Goal: Information Seeking & Learning: Learn about a topic

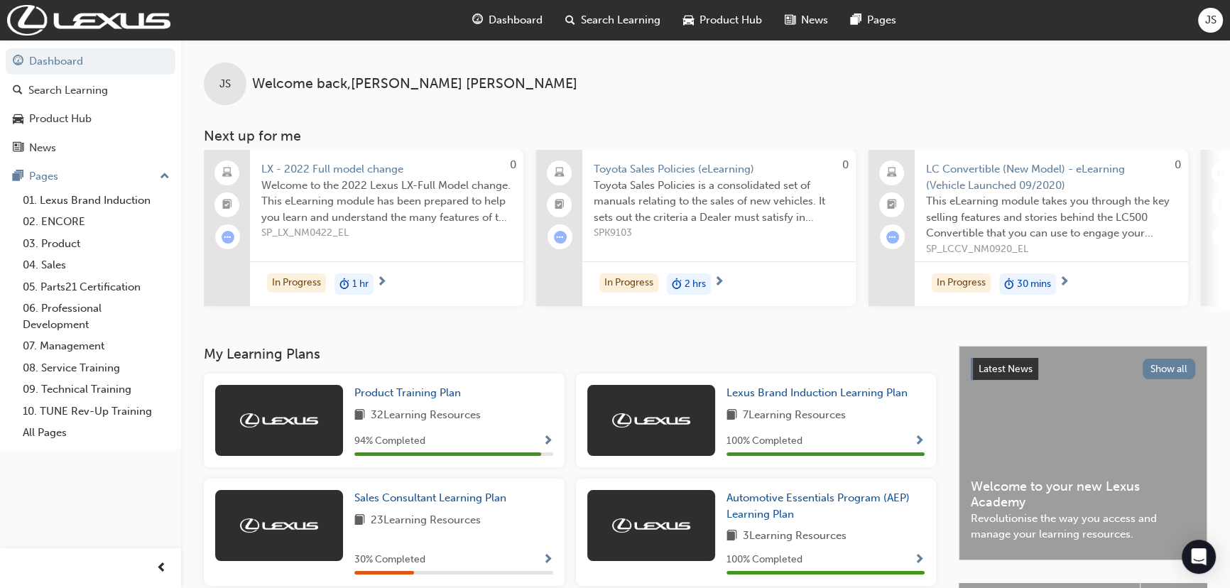
click at [373, 166] on span "LX - 2022 Full model change" at bounding box center [386, 169] width 251 height 16
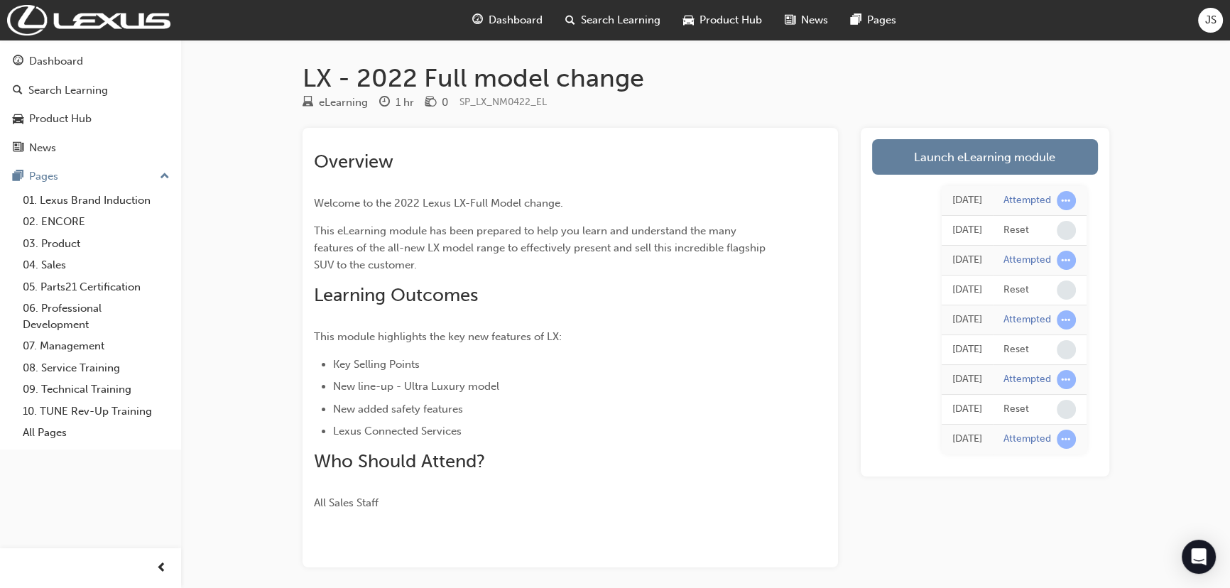
click at [958, 175] on div "[DATE] Attempted [DATE] Reset [DATE] Attempted [DATE] Reset [DATE] Attempted [D…" at bounding box center [985, 320] width 226 height 291
click at [961, 167] on link "Launch eLearning module" at bounding box center [985, 157] width 226 height 36
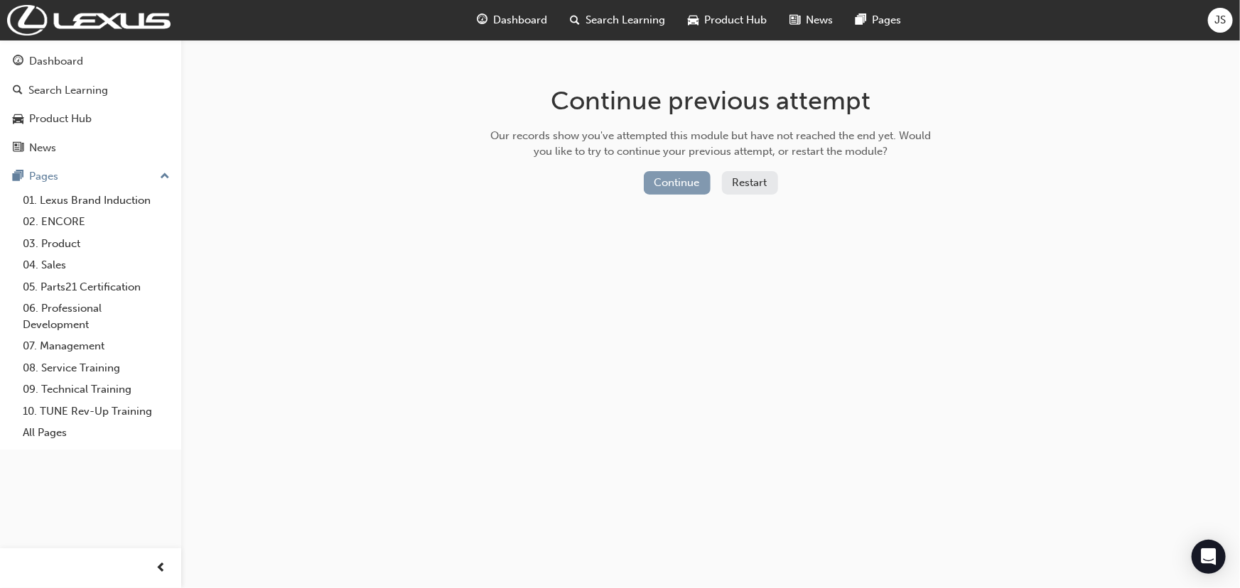
click at [668, 182] on button "Continue" at bounding box center [677, 182] width 67 height 23
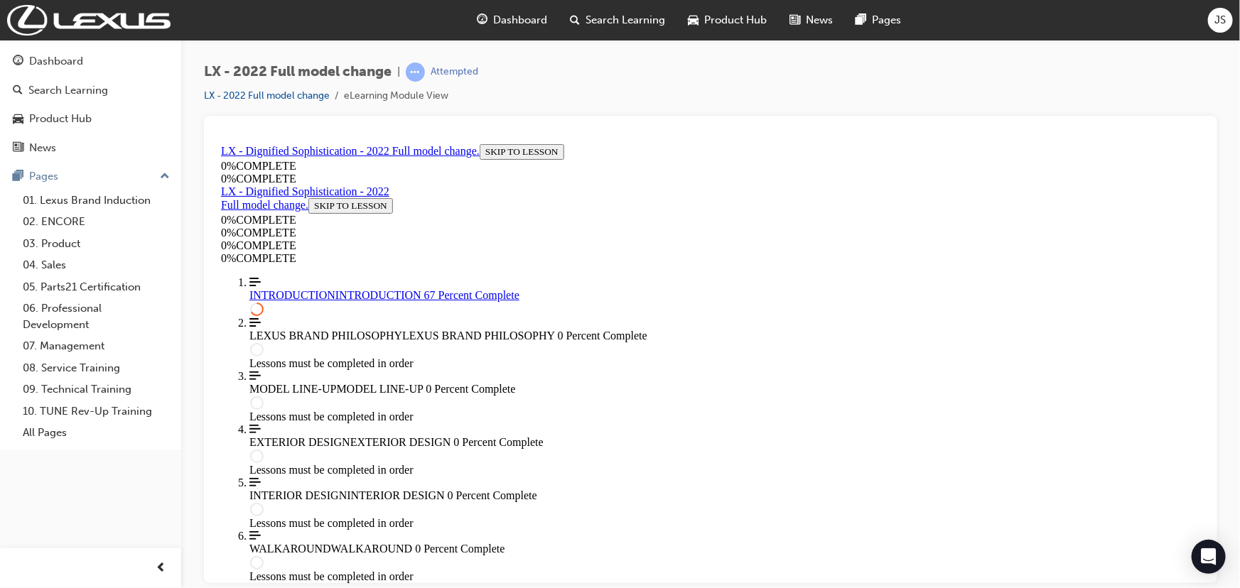
scroll to position [49, 0]
drag, startPoint x: 475, startPoint y: 543, endPoint x: 1025, endPoint y: 559, distance: 550.1
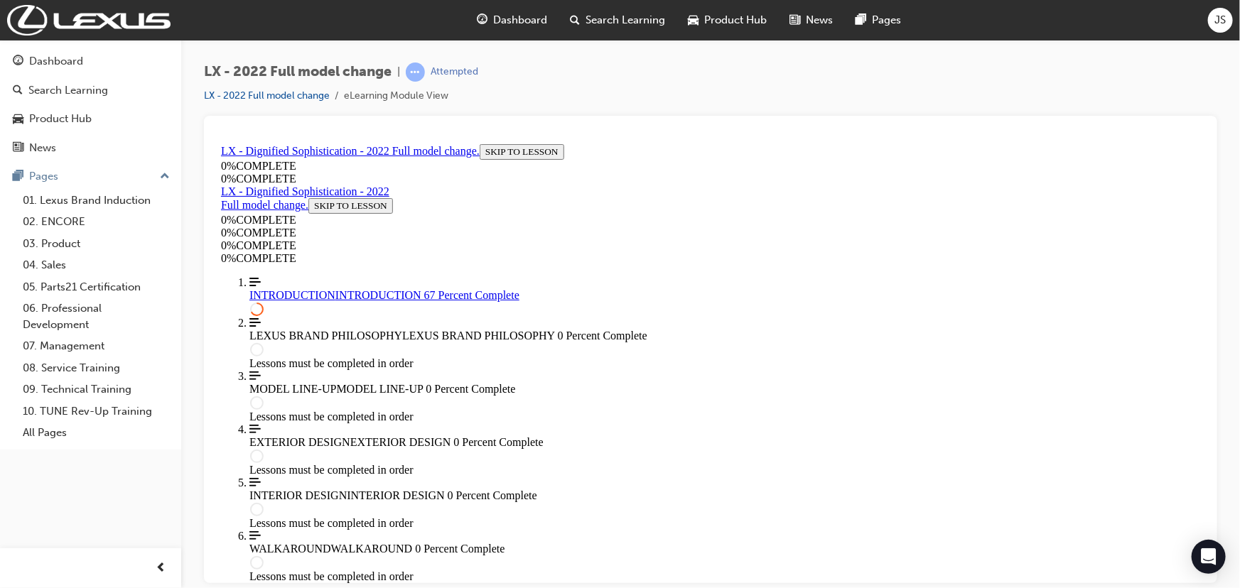
scroll to position [1478, 0]
